Goal: Information Seeking & Learning: Find specific fact

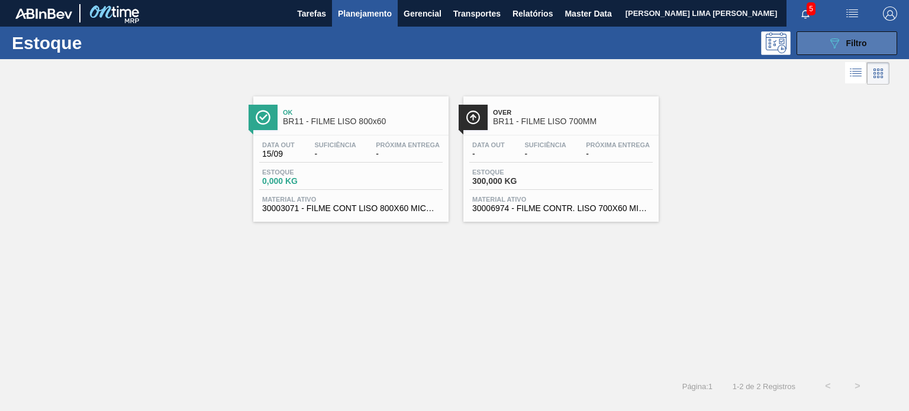
click at [813, 50] on button "089F7B8B-B2A5-4AFE-B5C0-19BA573D28AC Filtro" at bounding box center [846, 43] width 101 height 24
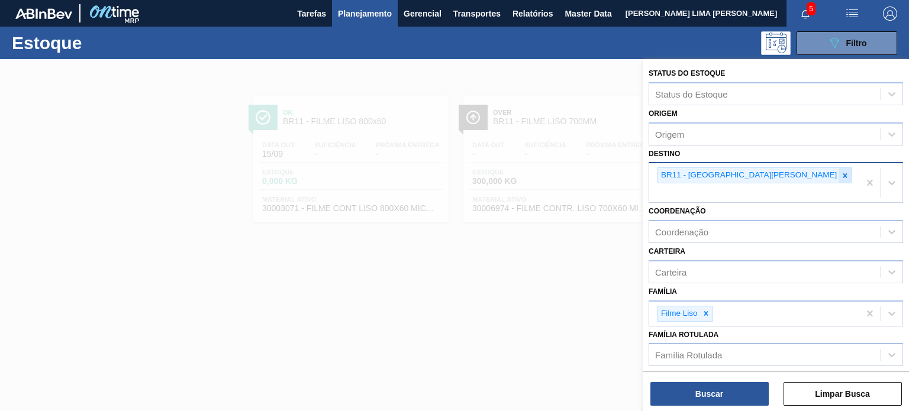
click at [841, 176] on icon at bounding box center [845, 176] width 8 height 8
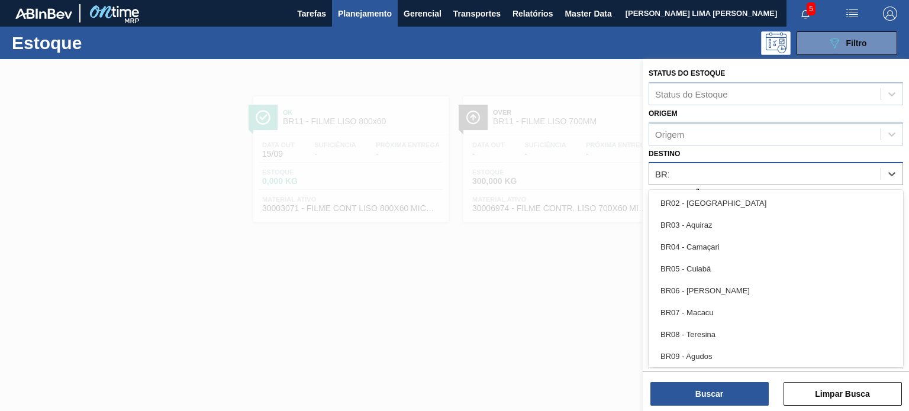
type input "BR19"
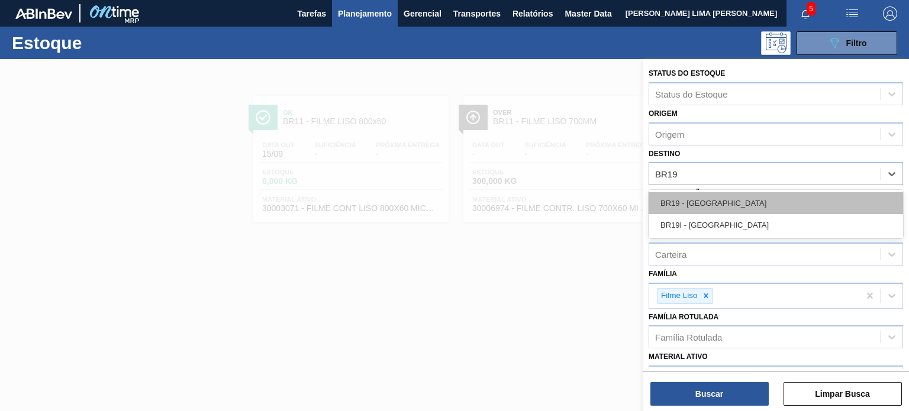
click at [738, 202] on div "BR19 - Nova Rio" at bounding box center [775, 203] width 254 height 22
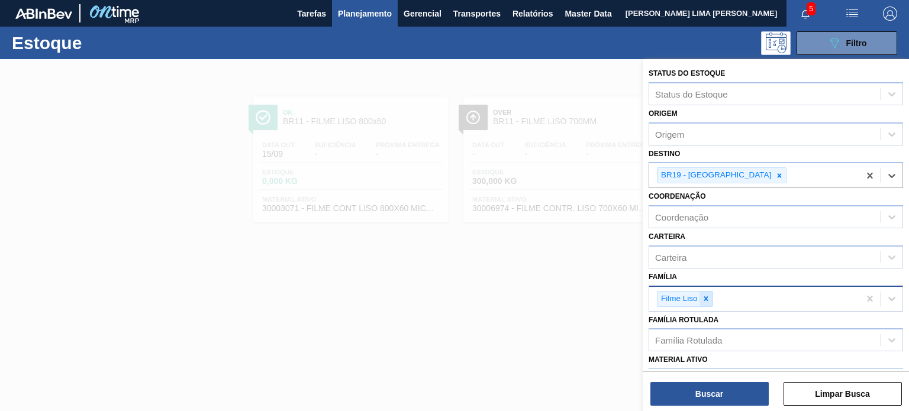
click at [708, 299] on icon at bounding box center [706, 299] width 8 height 8
type input "FILME DE"
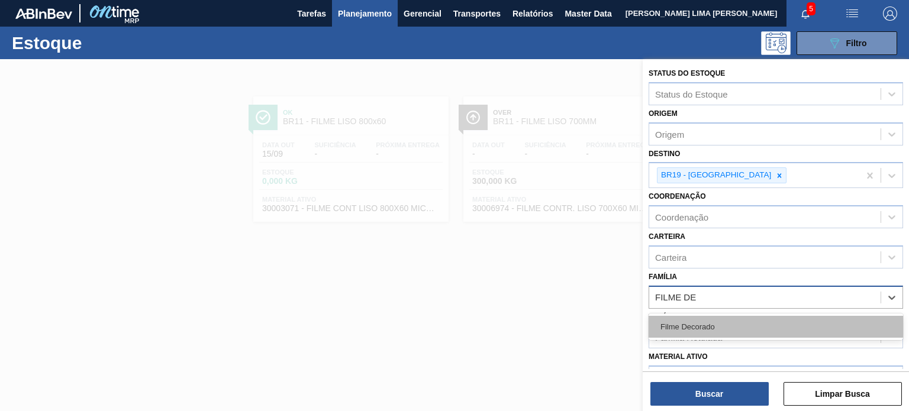
click at [747, 321] on div "Filme Decorado" at bounding box center [775, 327] width 254 height 22
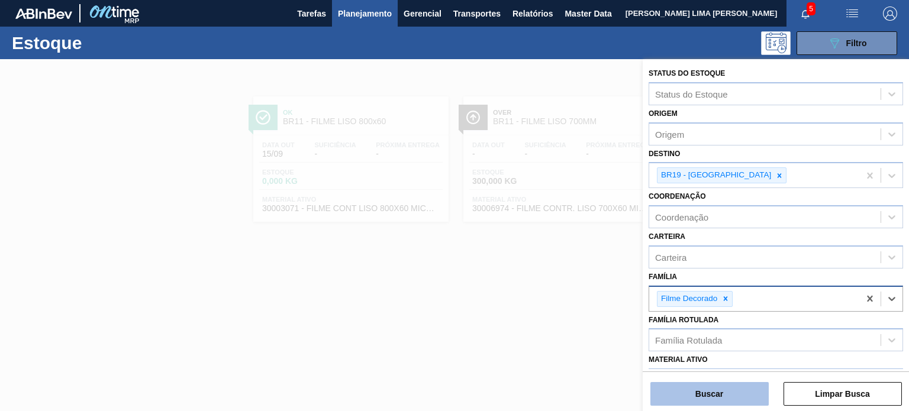
click at [717, 397] on button "Buscar" at bounding box center [709, 394] width 118 height 24
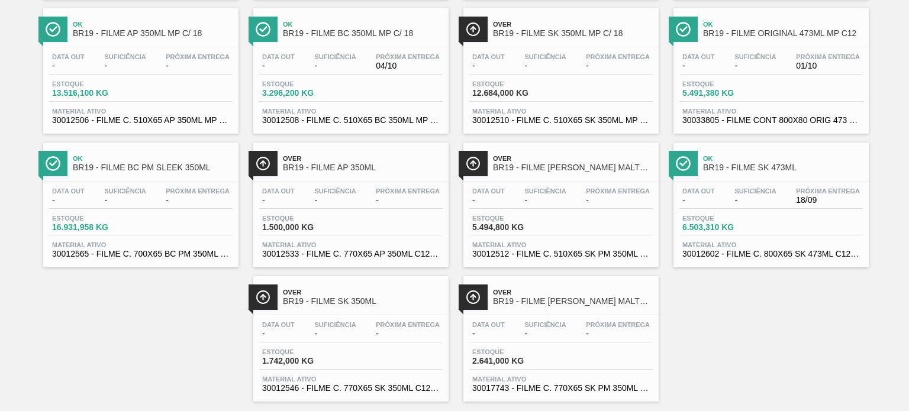
scroll to position [644, 0]
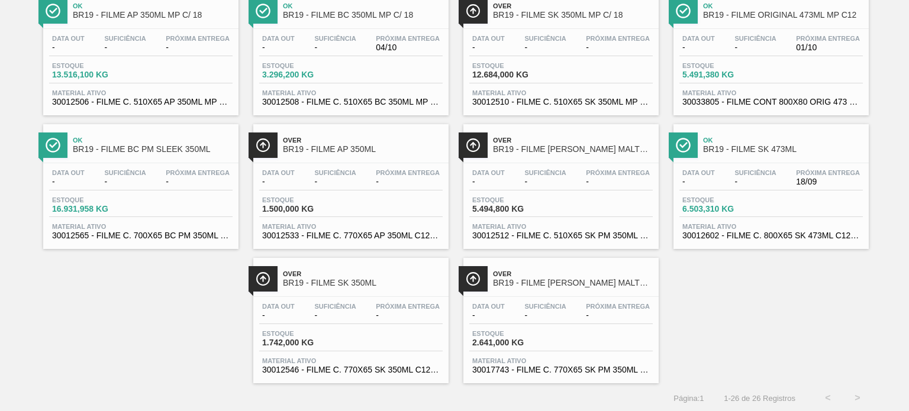
drag, startPoint x: 520, startPoint y: 185, endPoint x: 705, endPoint y: 273, distance: 205.1
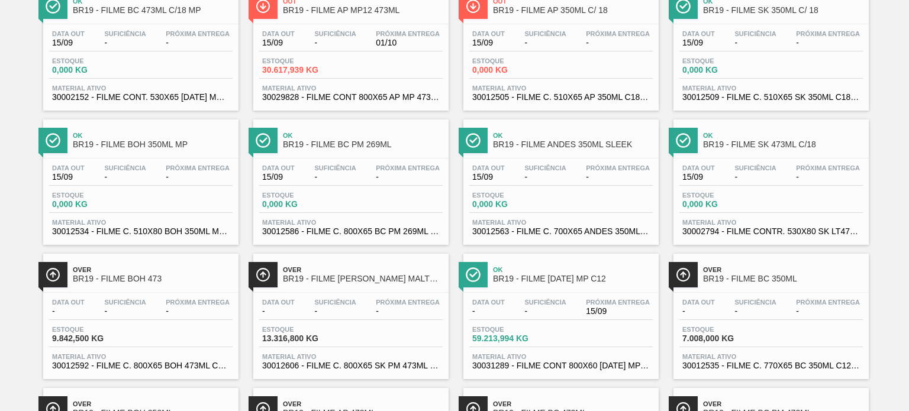
scroll to position [0, 0]
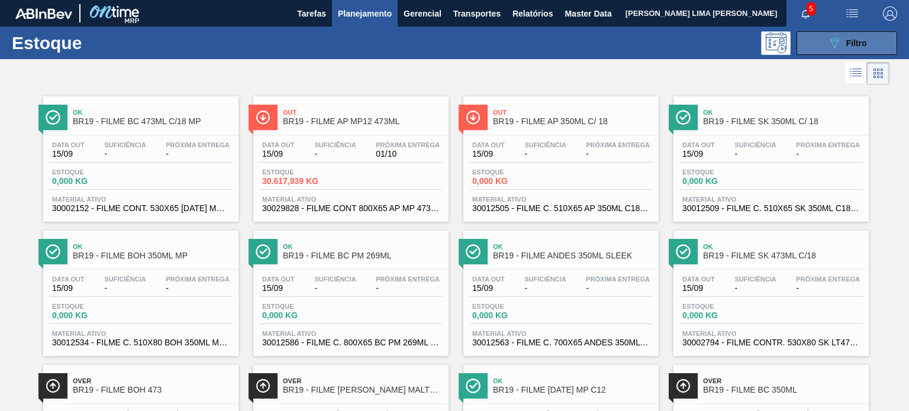
click at [831, 41] on icon "089F7B8B-B2A5-4AFE-B5C0-19BA573D28AC" at bounding box center [834, 43] width 14 height 14
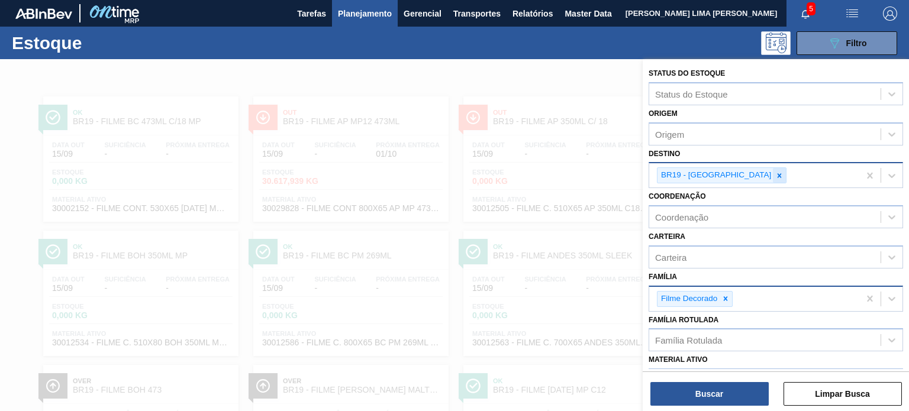
click at [777, 176] on icon at bounding box center [779, 175] width 4 height 4
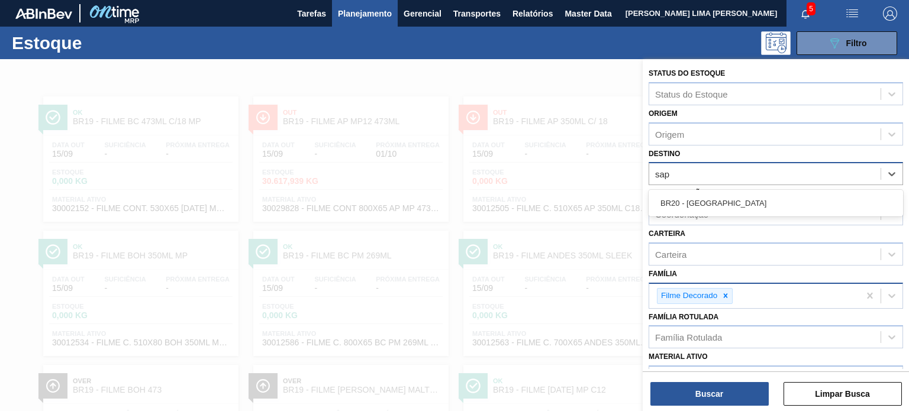
type input "sapu"
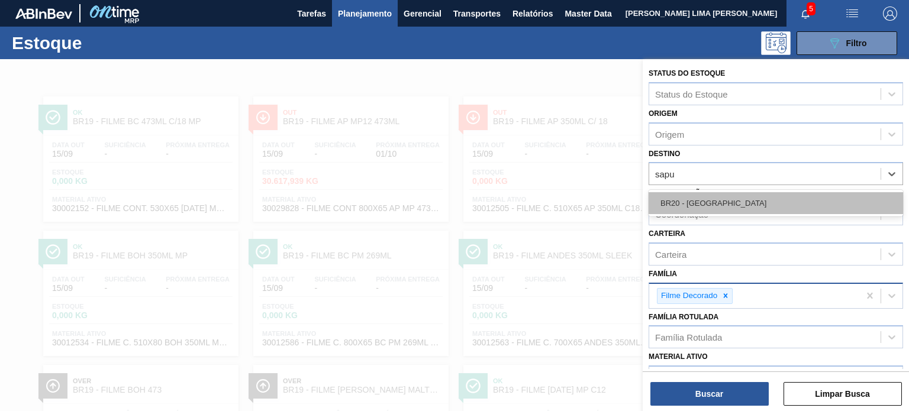
click at [753, 199] on div "BR20 - Sapucaia" at bounding box center [775, 203] width 254 height 22
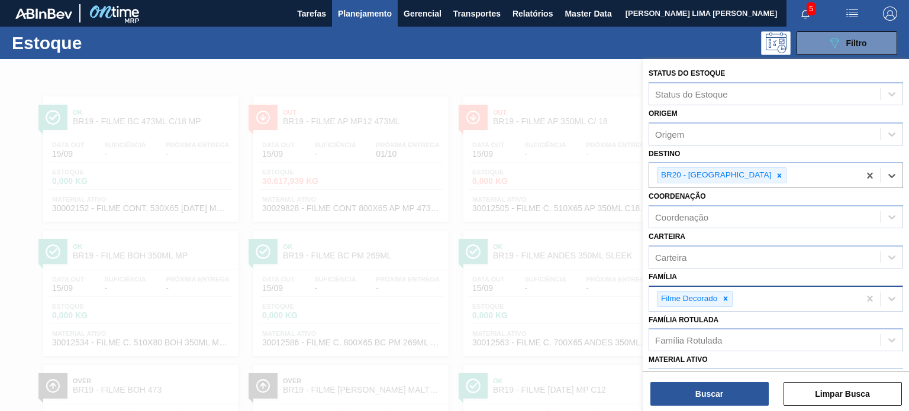
click at [724, 295] on icon at bounding box center [725, 299] width 8 height 8
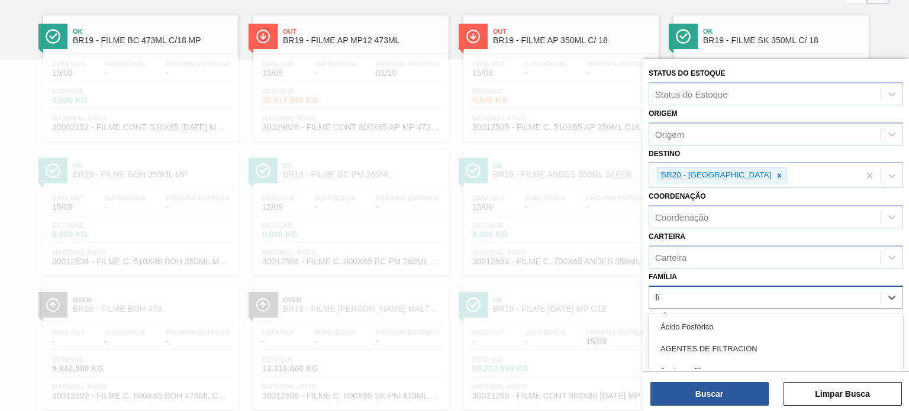
scroll to position [82, 0]
type input "filme"
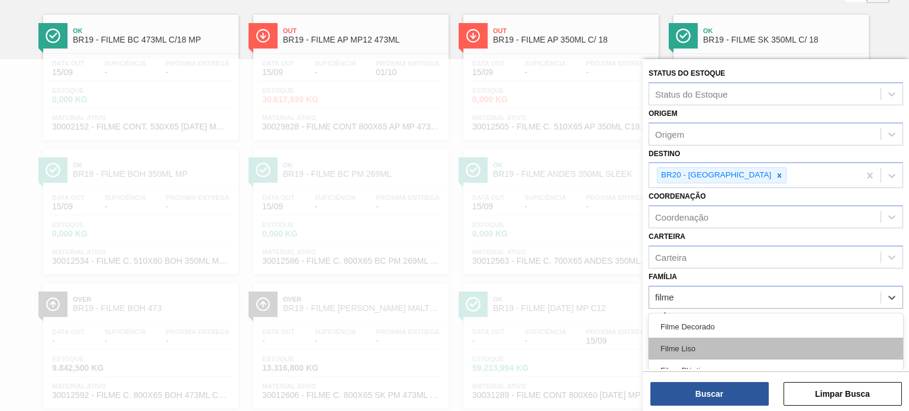
click at [698, 340] on div "Filme Liso" at bounding box center [775, 349] width 254 height 22
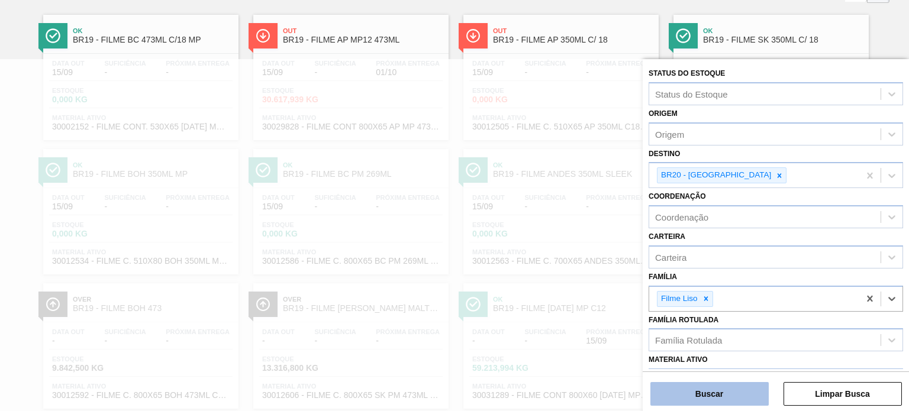
click at [730, 404] on button "Buscar" at bounding box center [709, 394] width 118 height 24
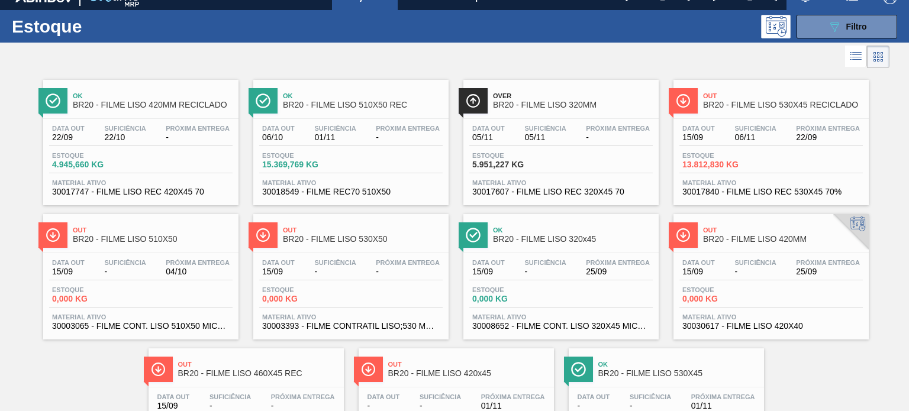
scroll to position [0, 0]
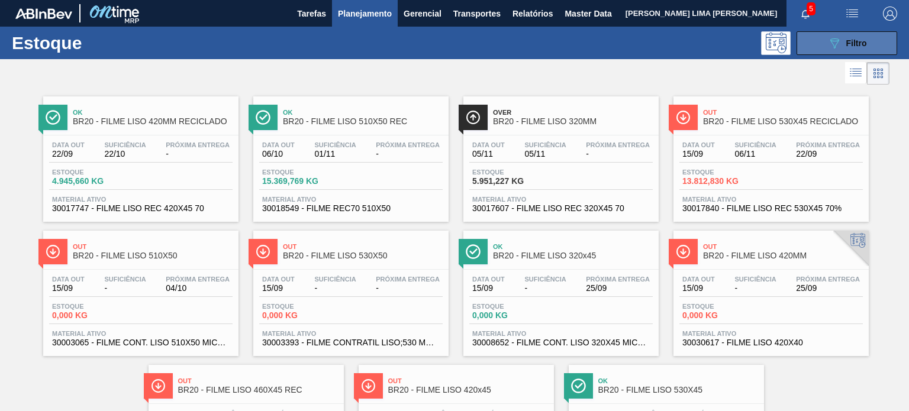
click at [804, 47] on button "089F7B8B-B2A5-4AFE-B5C0-19BA573D28AC Filtro" at bounding box center [846, 43] width 101 height 24
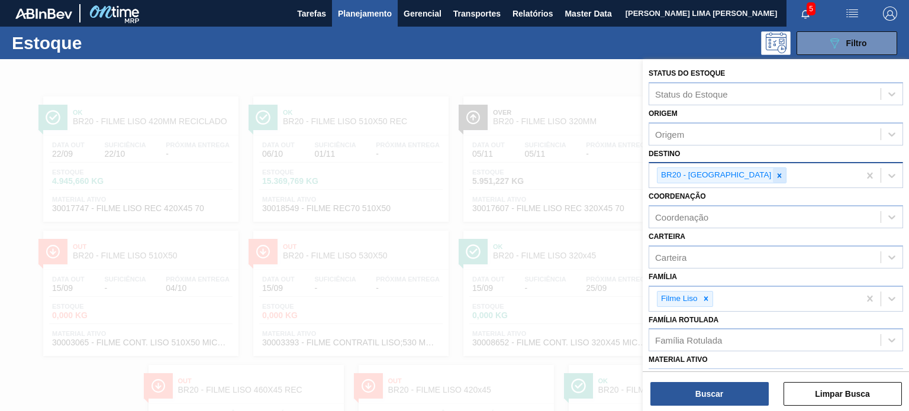
click at [773, 180] on div at bounding box center [779, 175] width 13 height 15
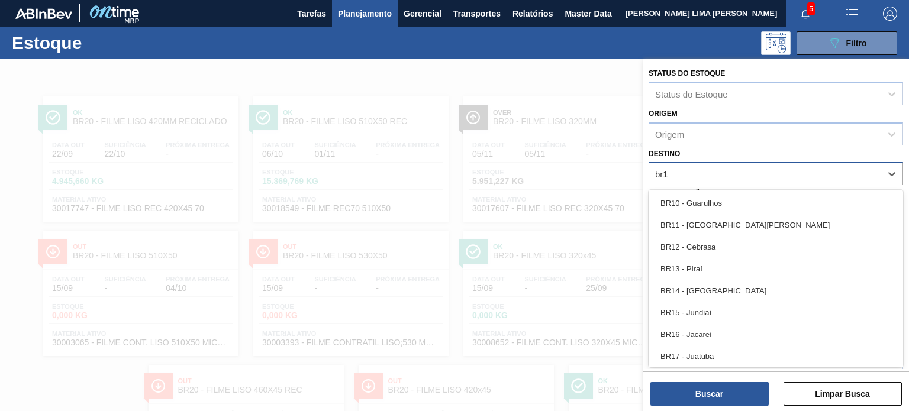
type input "br14"
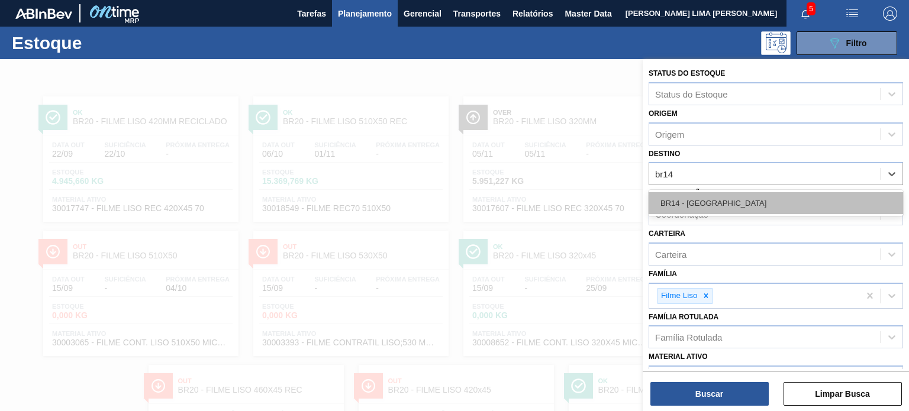
click at [725, 196] on div "BR14 - Curitibana" at bounding box center [775, 203] width 254 height 22
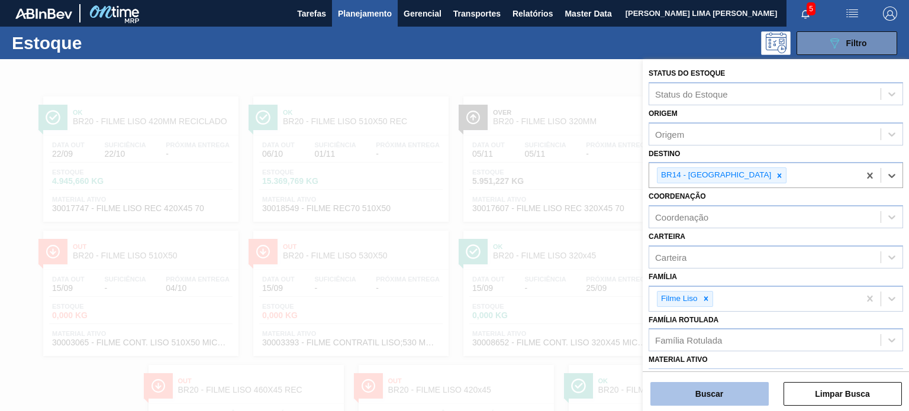
click at [722, 398] on button "Buscar" at bounding box center [709, 394] width 118 height 24
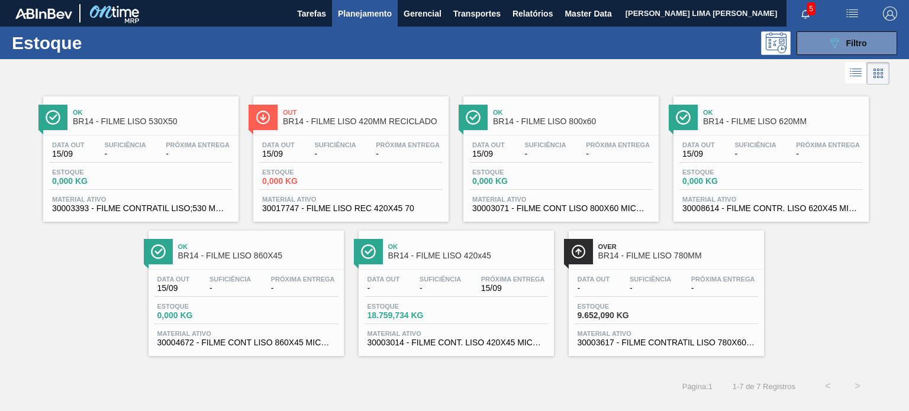
drag, startPoint x: 471, startPoint y: 283, endPoint x: 888, endPoint y: 279, distance: 416.6
click at [890, 280] on div "Ok BR14 - FILME LISO 530X50 Data out 15/09 Suficiência - Próxima Entrega - Esto…" at bounding box center [454, 222] width 909 height 269
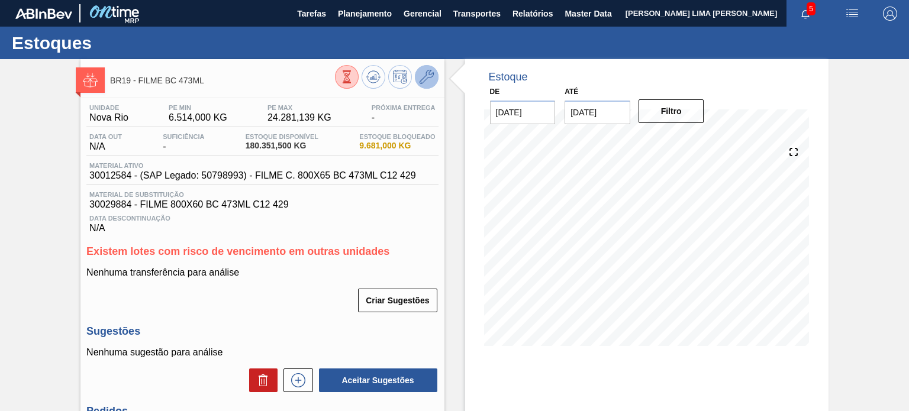
click at [435, 78] on button at bounding box center [427, 77] width 24 height 24
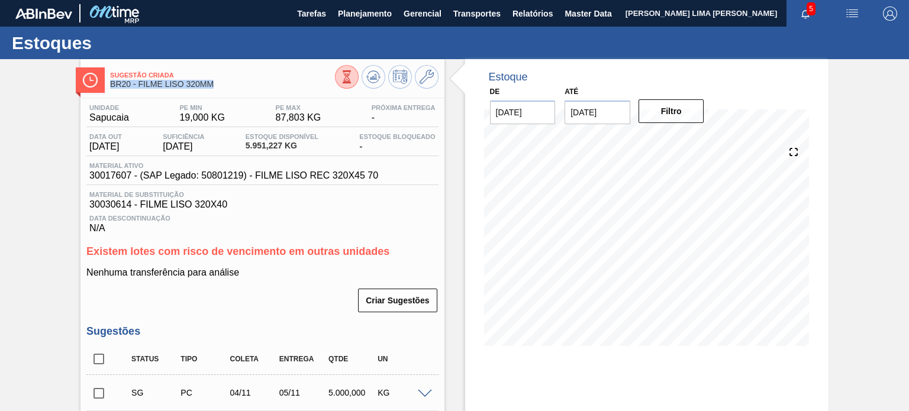
drag, startPoint x: 205, startPoint y: 81, endPoint x: 137, endPoint y: 96, distance: 69.6
click at [136, 96] on div "Sugestão Criada BR20 - FILME LISO 320MM Unidade Sapucaia PE MIN 19,000 KG PE MA…" at bounding box center [261, 344] width 363 height 570
click at [144, 85] on span "BR20 - FILME LISO 320MM" at bounding box center [222, 84] width 224 height 9
drag, startPoint x: 138, startPoint y: 85, endPoint x: 215, endPoint y: 89, distance: 77.1
click at [215, 89] on div "Sugestão Criada BR20 - FILME LISO 320MM" at bounding box center [222, 80] width 224 height 27
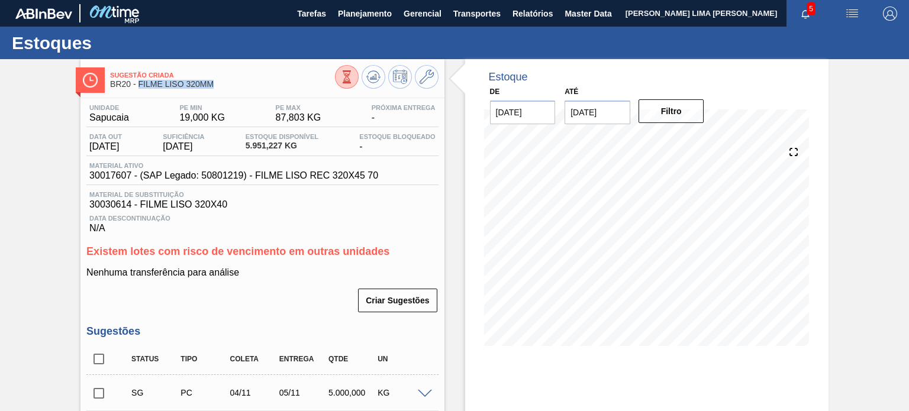
copy span "FILME LISO 320MM"
click at [276, 115] on span "87,803 KG" at bounding box center [299, 117] width 46 height 11
